Goal: Task Accomplishment & Management: Complete application form

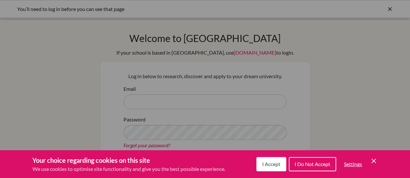
click at [274, 169] on button "I Accept" at bounding box center [271, 164] width 30 height 14
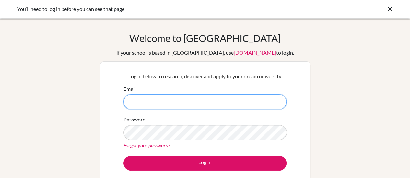
click at [174, 101] on input "Email" at bounding box center [204, 102] width 163 height 15
type input "[EMAIL_ADDRESS][DOMAIN_NAME]"
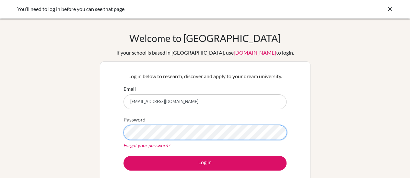
click at [123, 156] on button "Log in" at bounding box center [204, 163] width 163 height 15
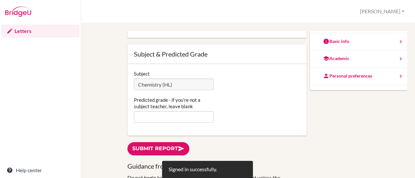
scroll to position [120, 0]
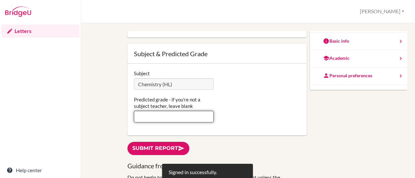
click at [158, 117] on input "Predicted grade - if you're not a subject teacher, leave blank" at bounding box center [174, 117] width 80 height 12
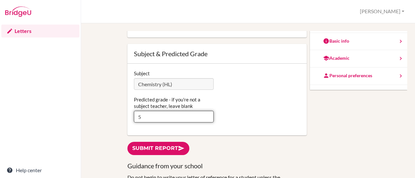
type input "5"
click at [243, 118] on div "Predicted grade - if you're not a subject teacher, leave blank 5" at bounding box center [217, 110] width 173 height 26
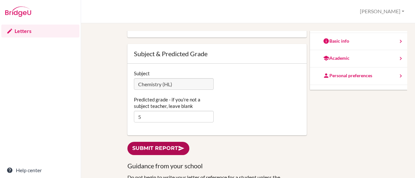
click at [164, 146] on link "Submit report" at bounding box center [158, 148] width 62 height 13
